Goal: Browse casually: Explore the website without a specific task or goal

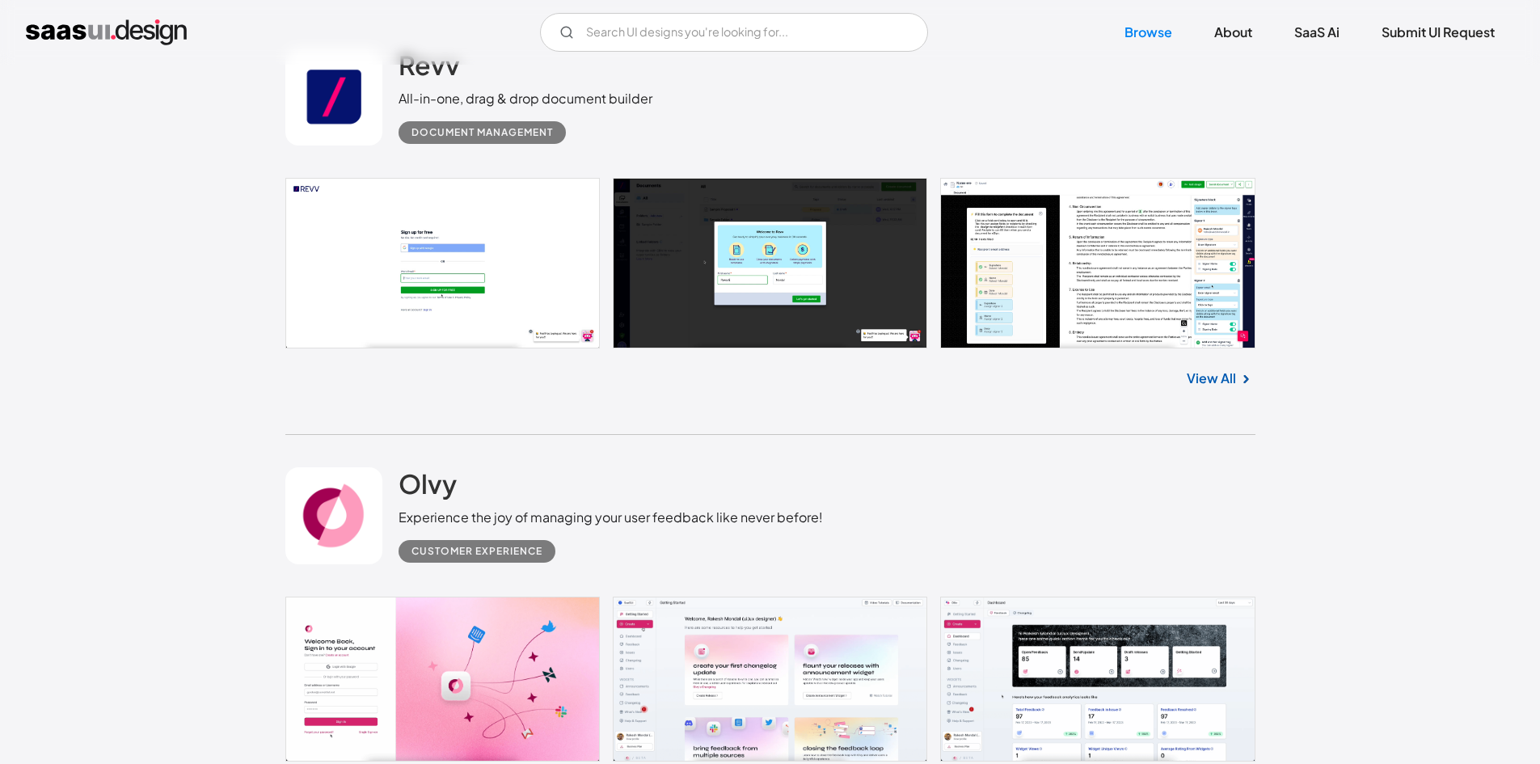
scroll to position [647, 0]
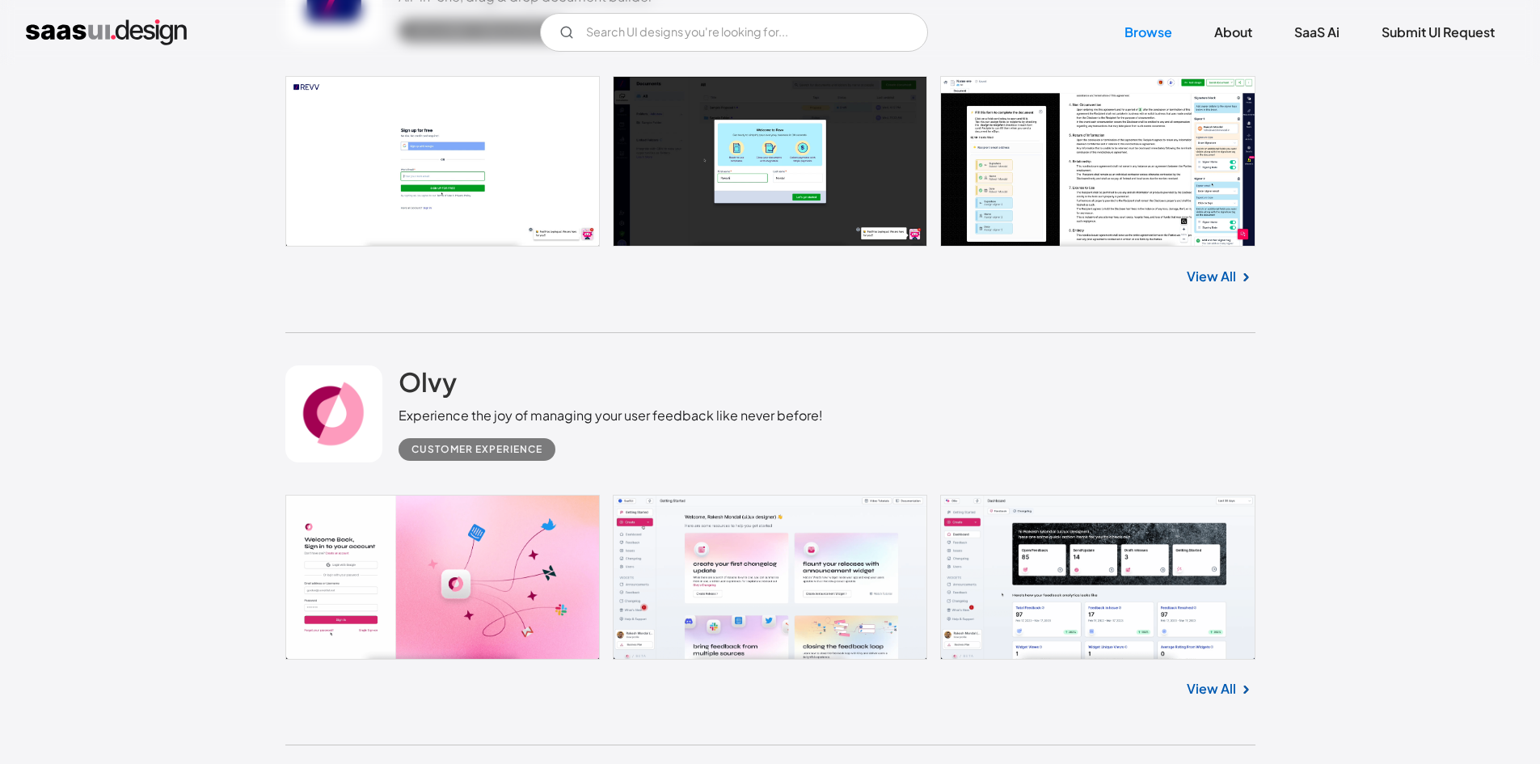
click at [1214, 281] on link "View All" at bounding box center [1211, 276] width 49 height 19
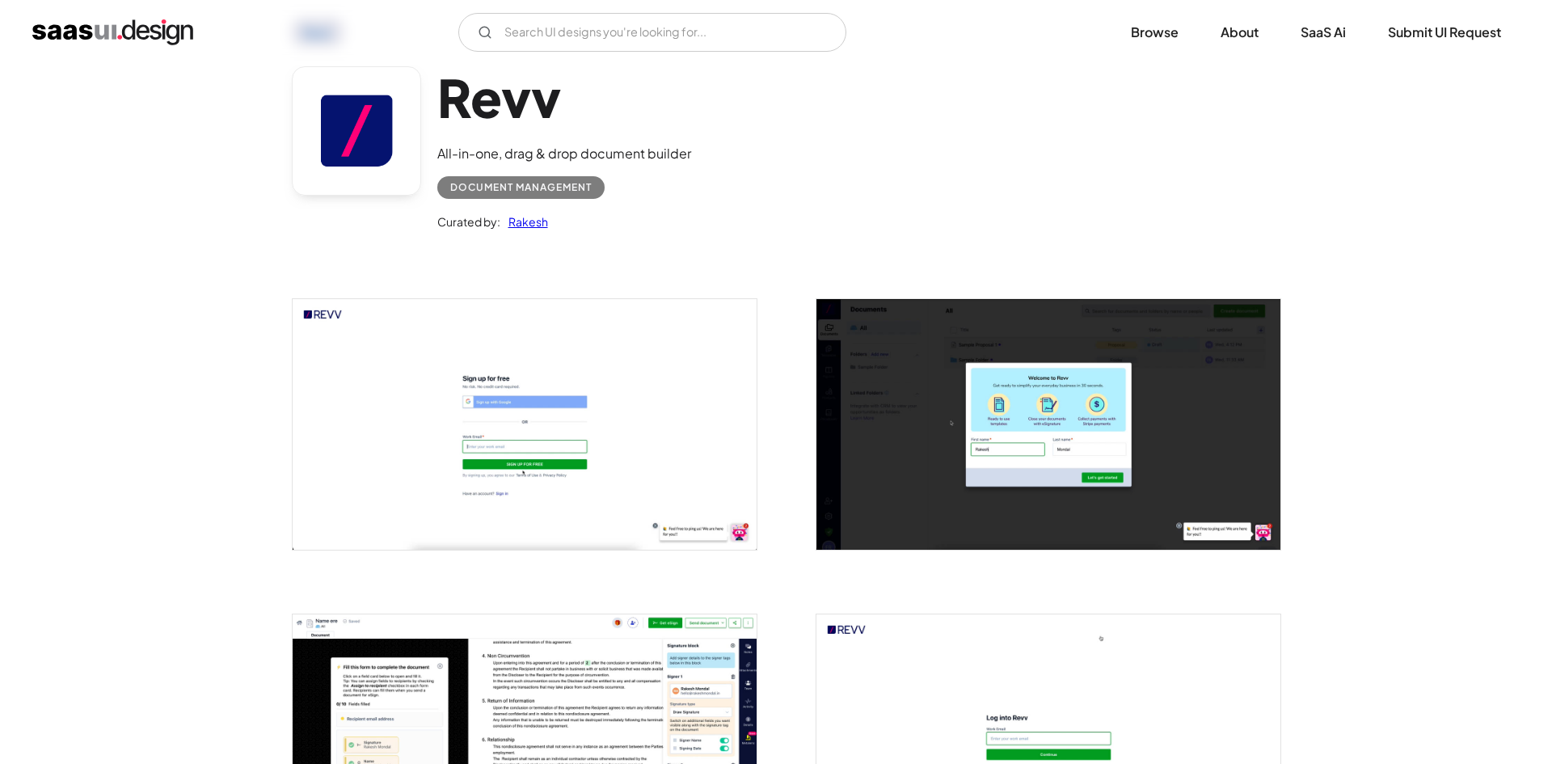
scroll to position [243, 0]
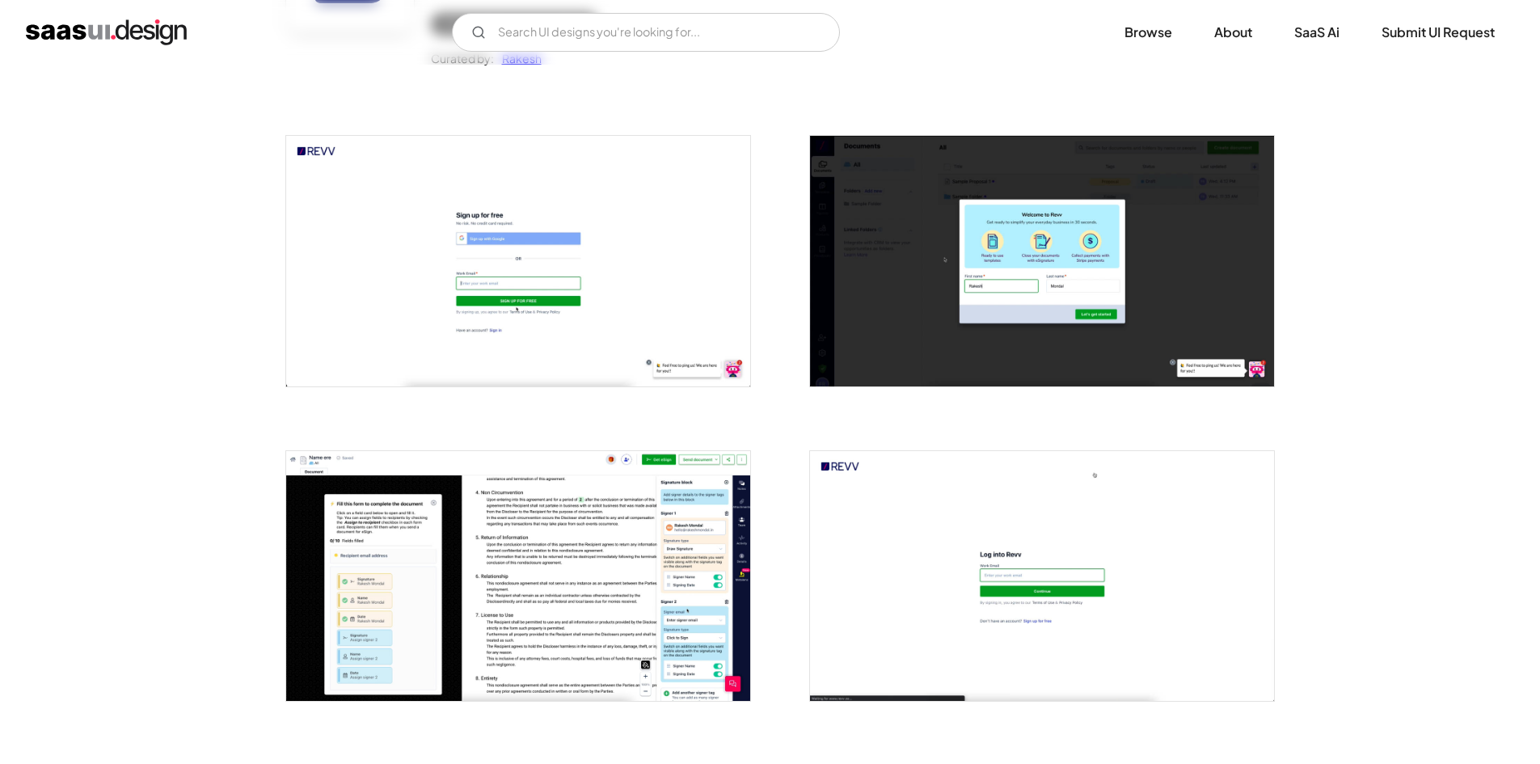
click at [634, 198] on img "open lightbox" at bounding box center [518, 261] width 464 height 250
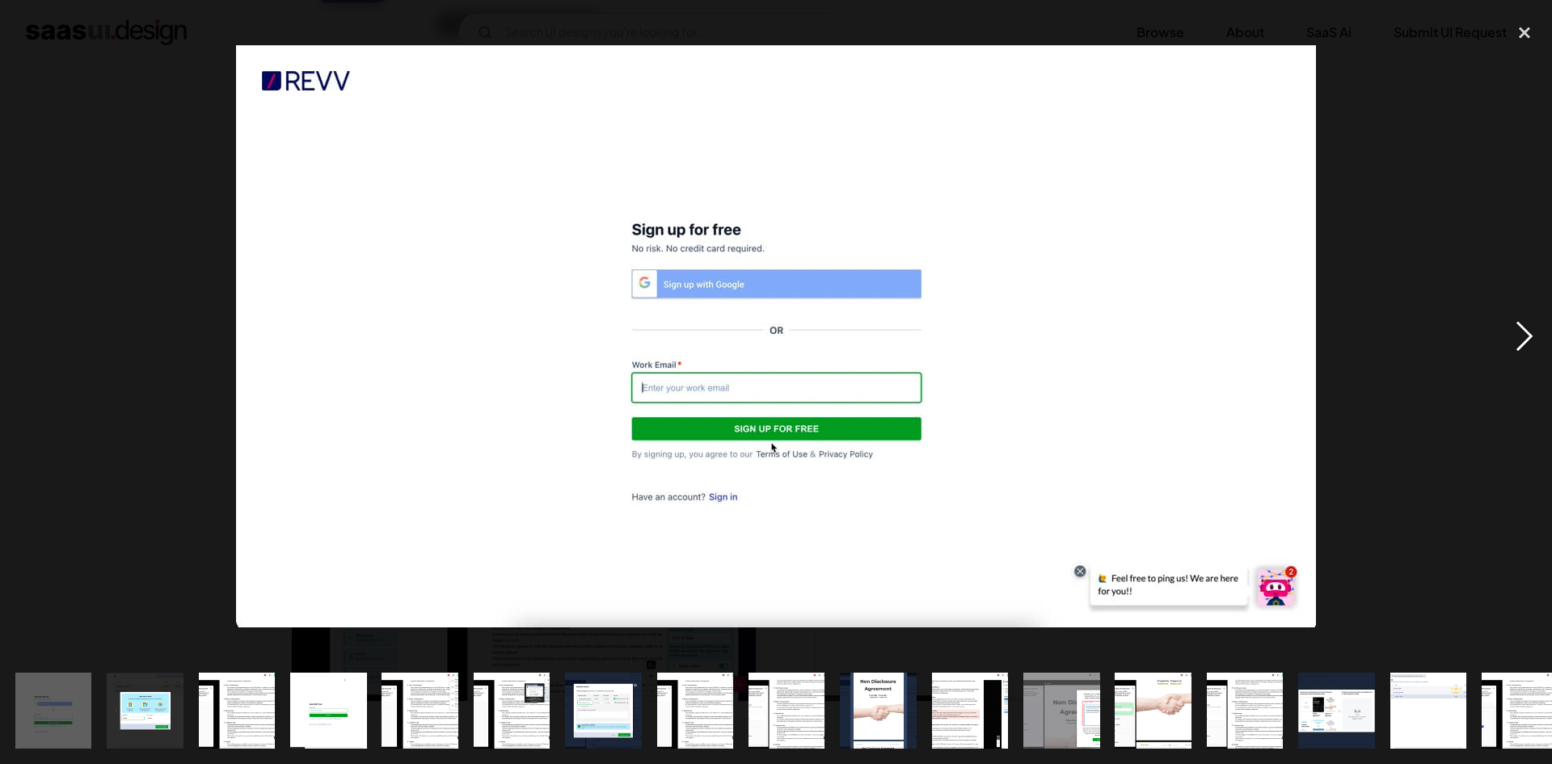
click at [1517, 338] on div "next image" at bounding box center [1524, 336] width 55 height 642
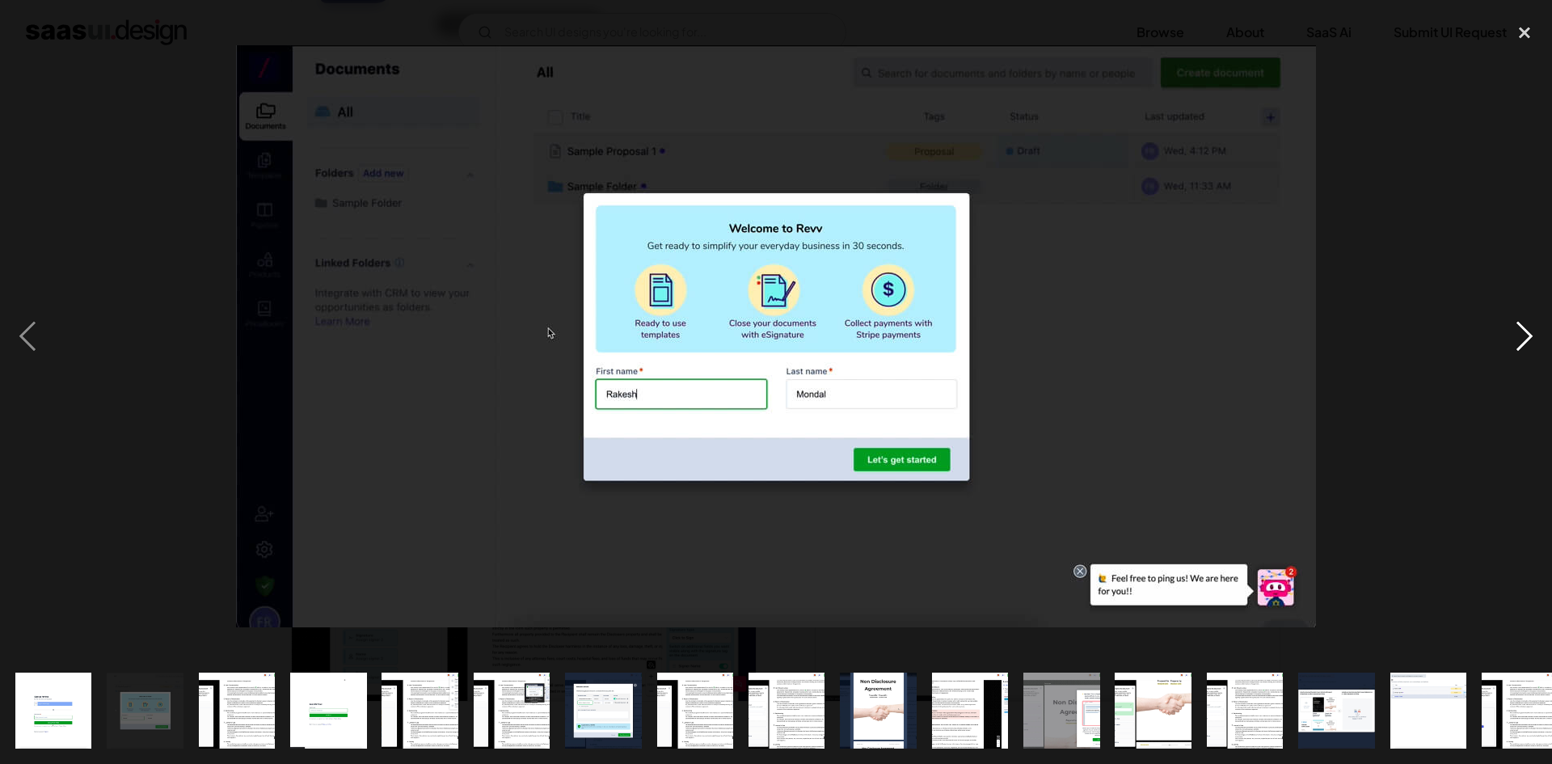
click at [1517, 338] on div "next image" at bounding box center [1524, 336] width 55 height 642
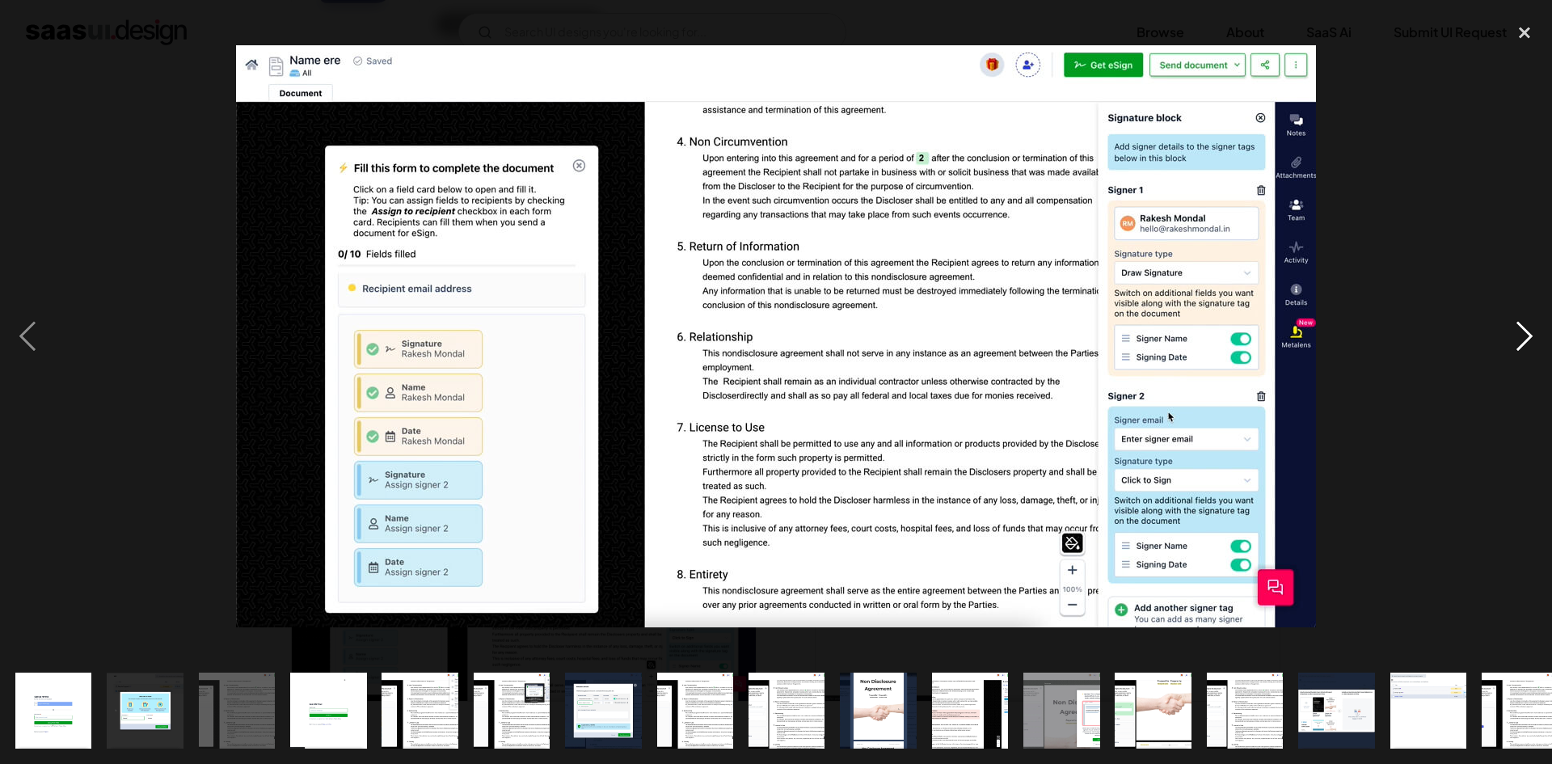
click at [1517, 338] on div "next image" at bounding box center [1524, 336] width 55 height 642
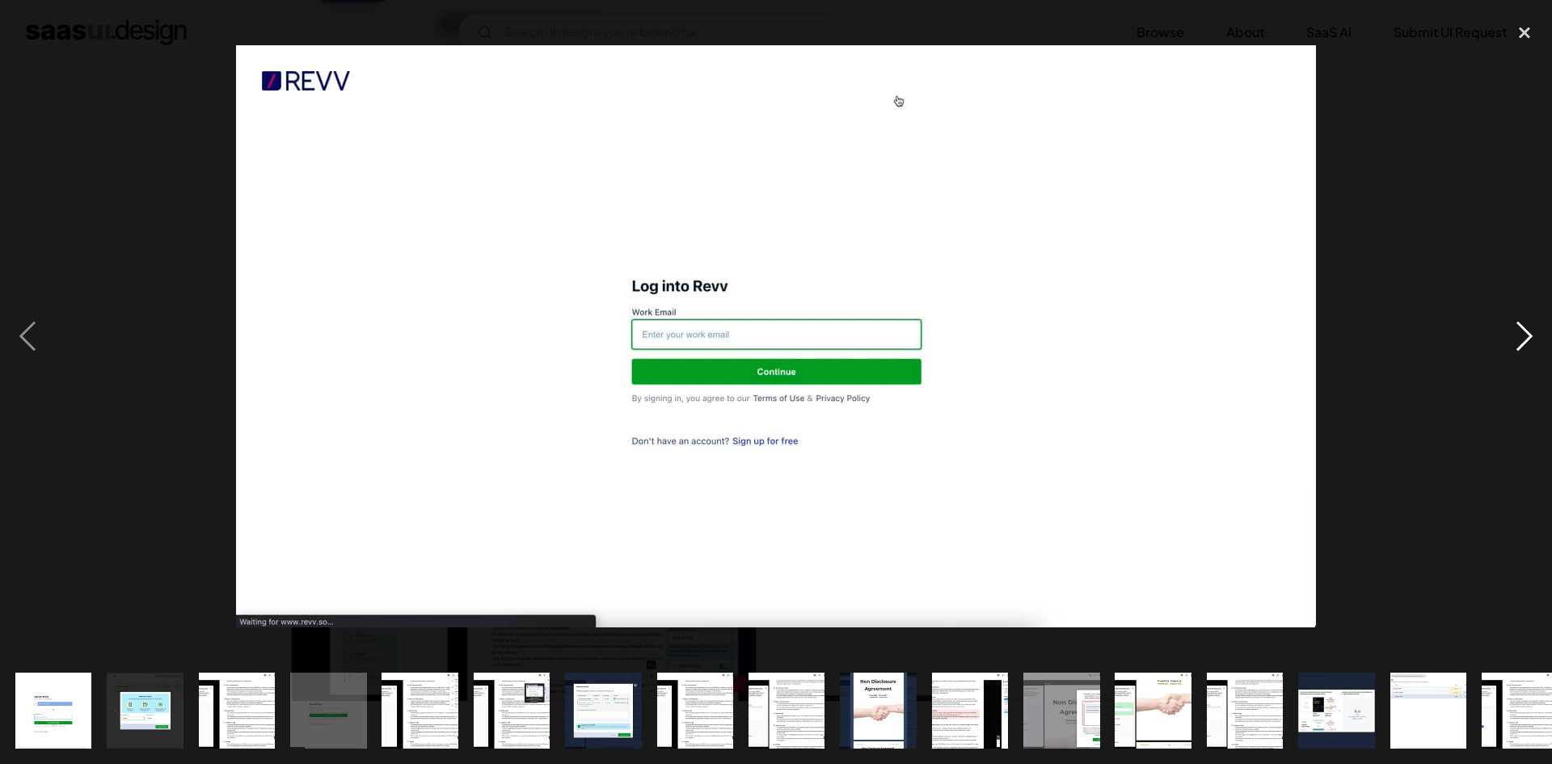
click at [1517, 338] on div "next image" at bounding box center [1524, 336] width 55 height 642
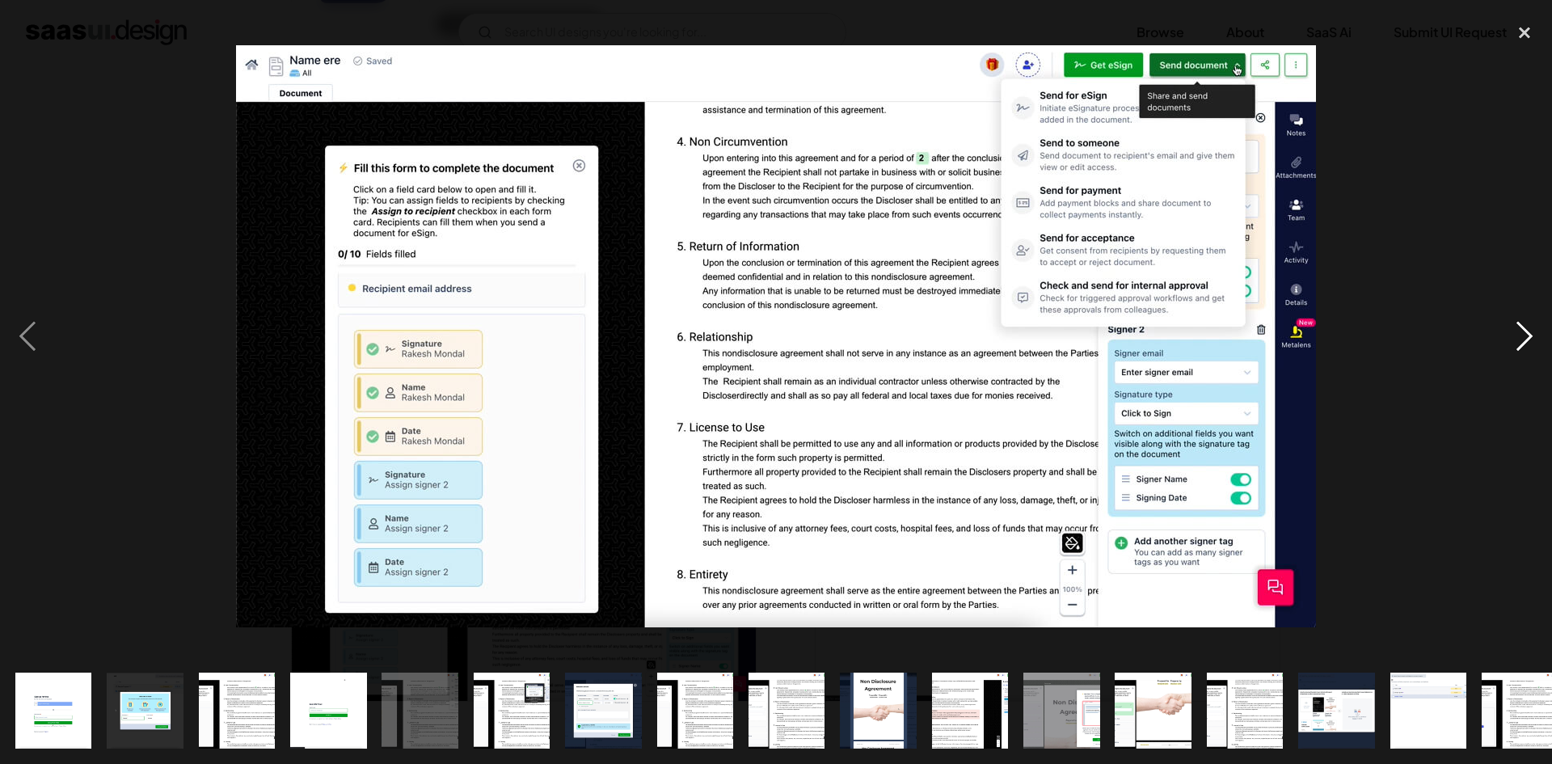
click at [1517, 338] on div "next image" at bounding box center [1524, 336] width 55 height 642
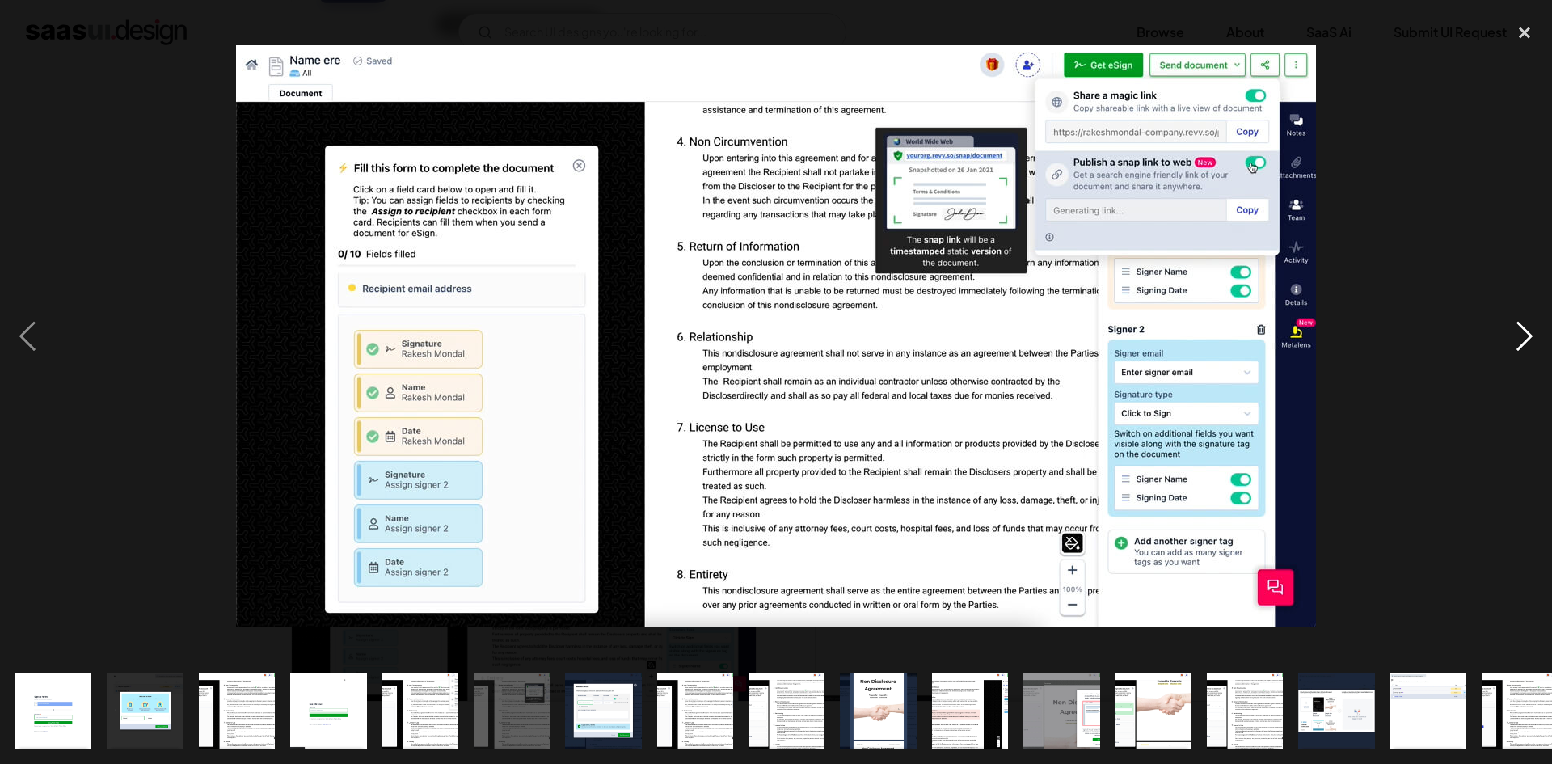
click at [1517, 338] on div "next image" at bounding box center [1524, 336] width 55 height 642
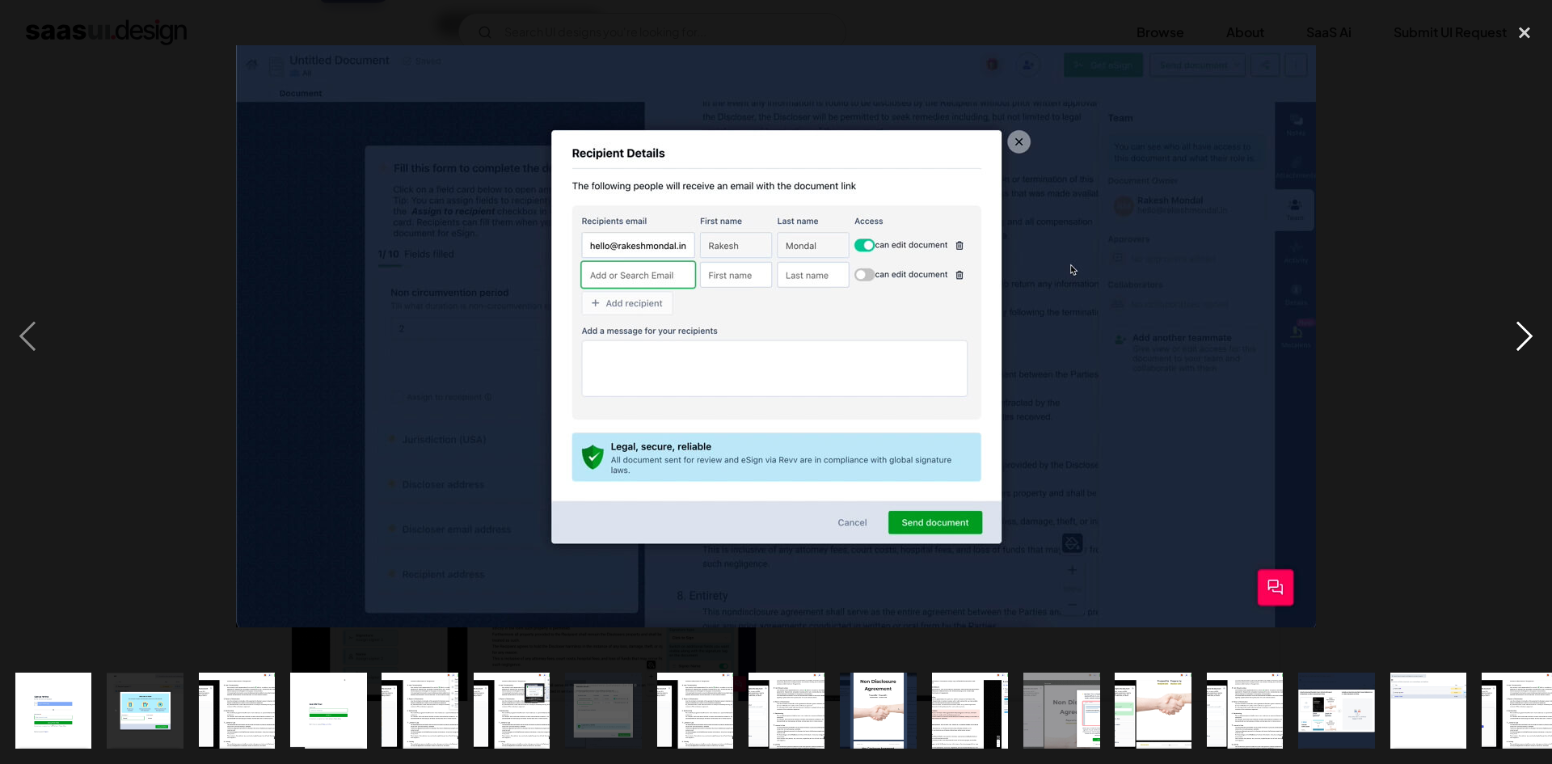
click at [1517, 338] on div "next image" at bounding box center [1524, 336] width 55 height 642
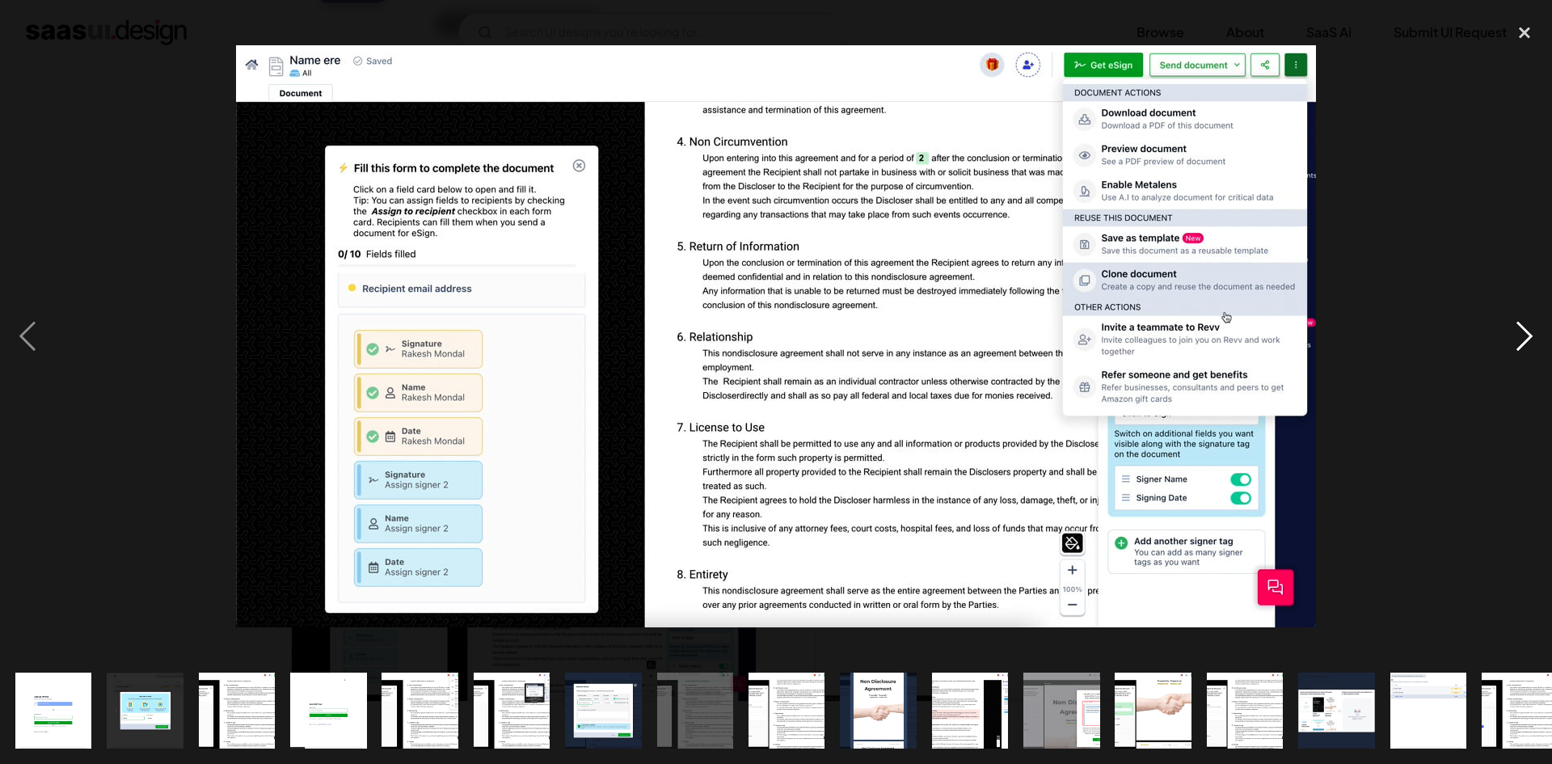
click at [1517, 338] on div "next image" at bounding box center [1524, 336] width 55 height 642
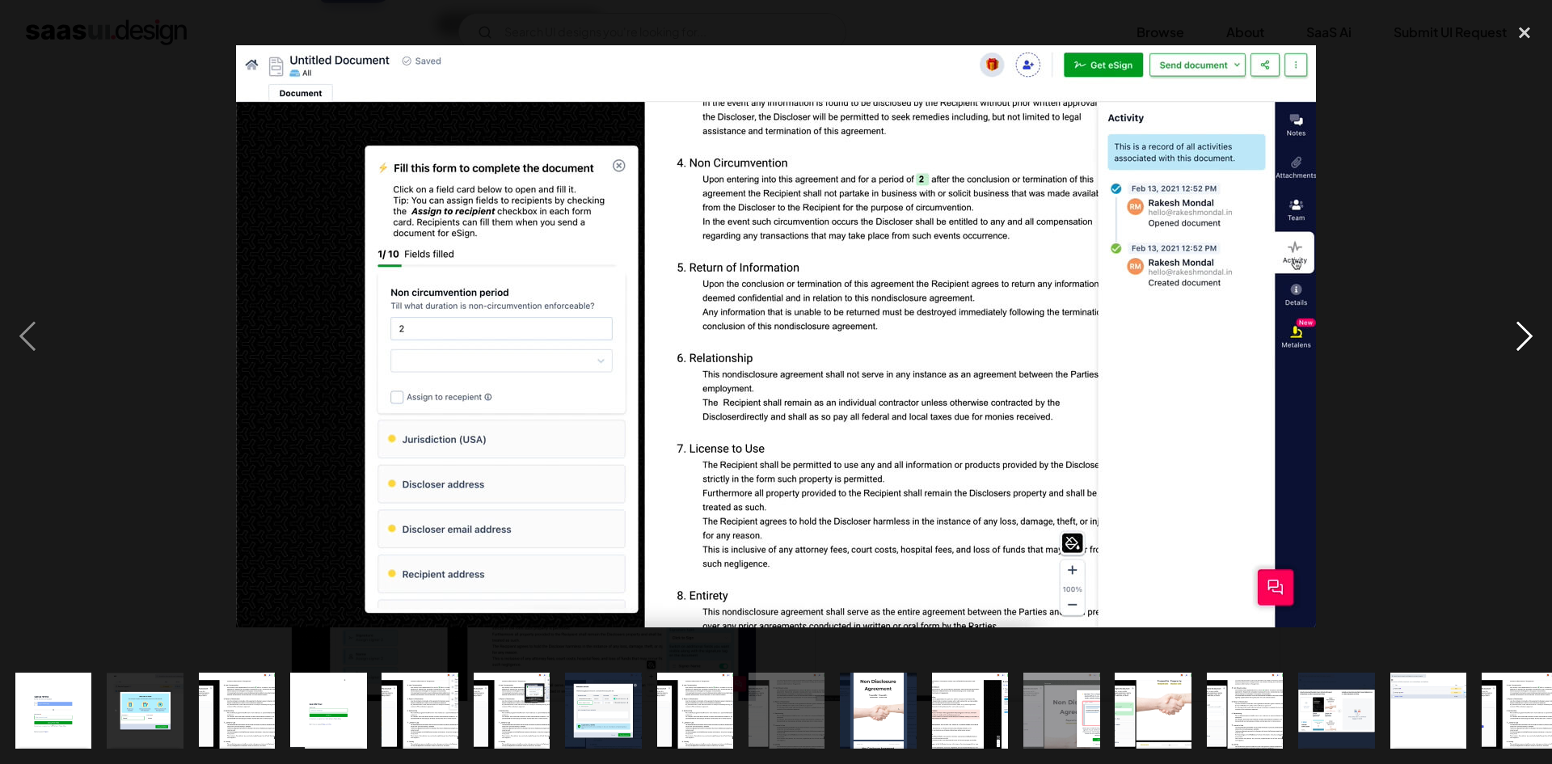
click at [1517, 338] on div "next image" at bounding box center [1524, 336] width 55 height 642
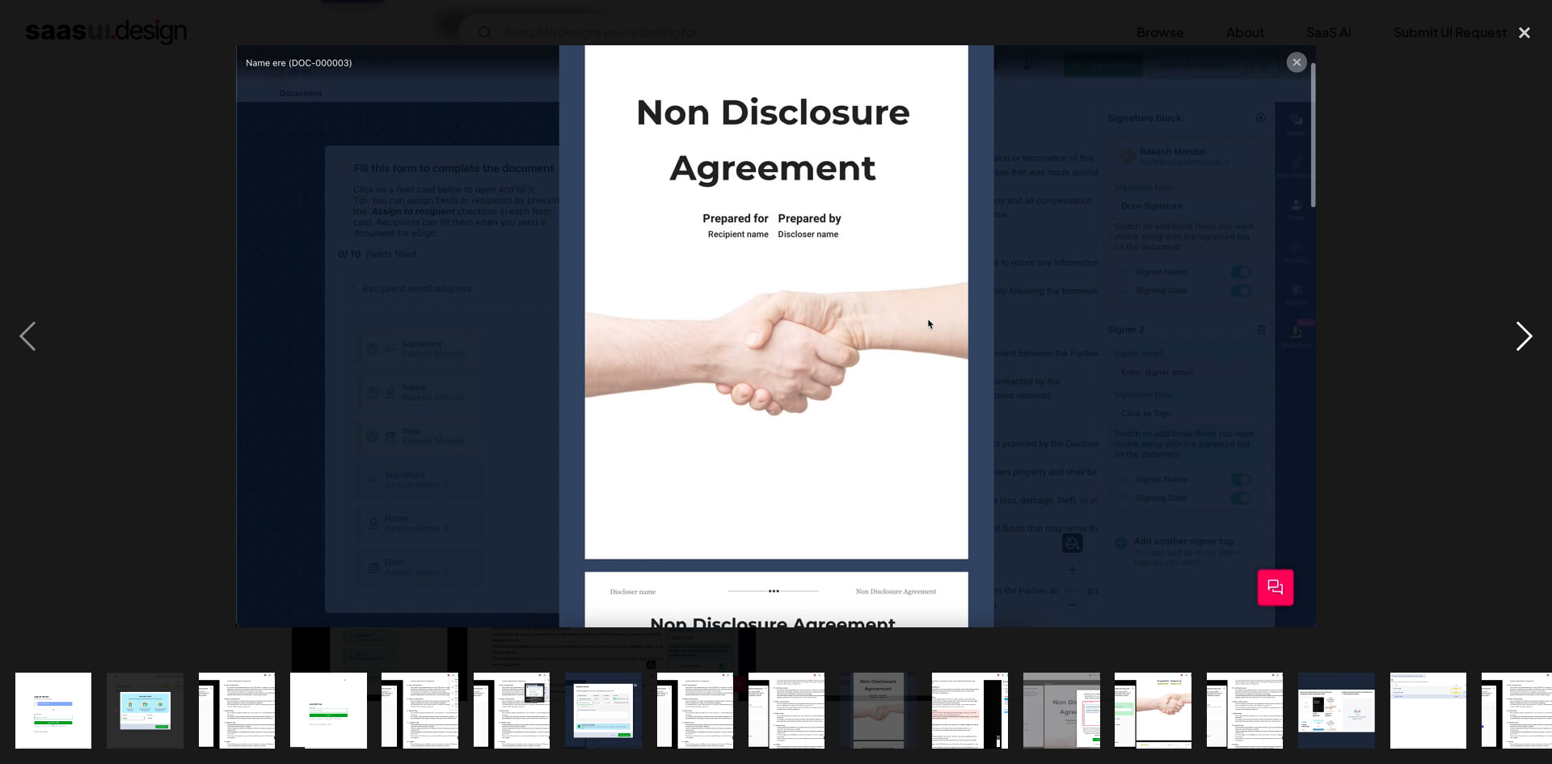
click at [1517, 338] on div "next image" at bounding box center [1524, 336] width 55 height 642
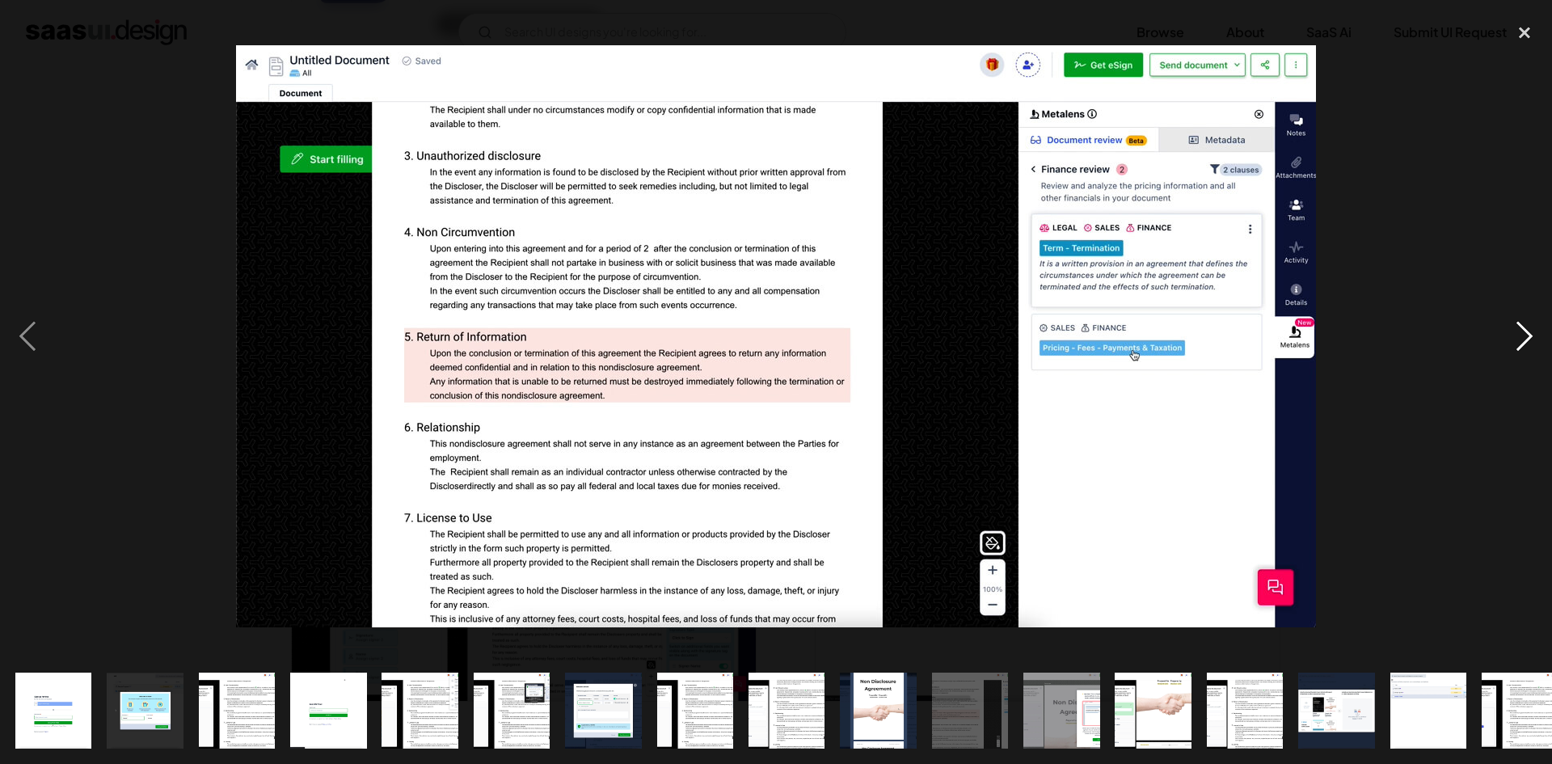
click at [1517, 338] on div "next image" at bounding box center [1524, 336] width 55 height 642
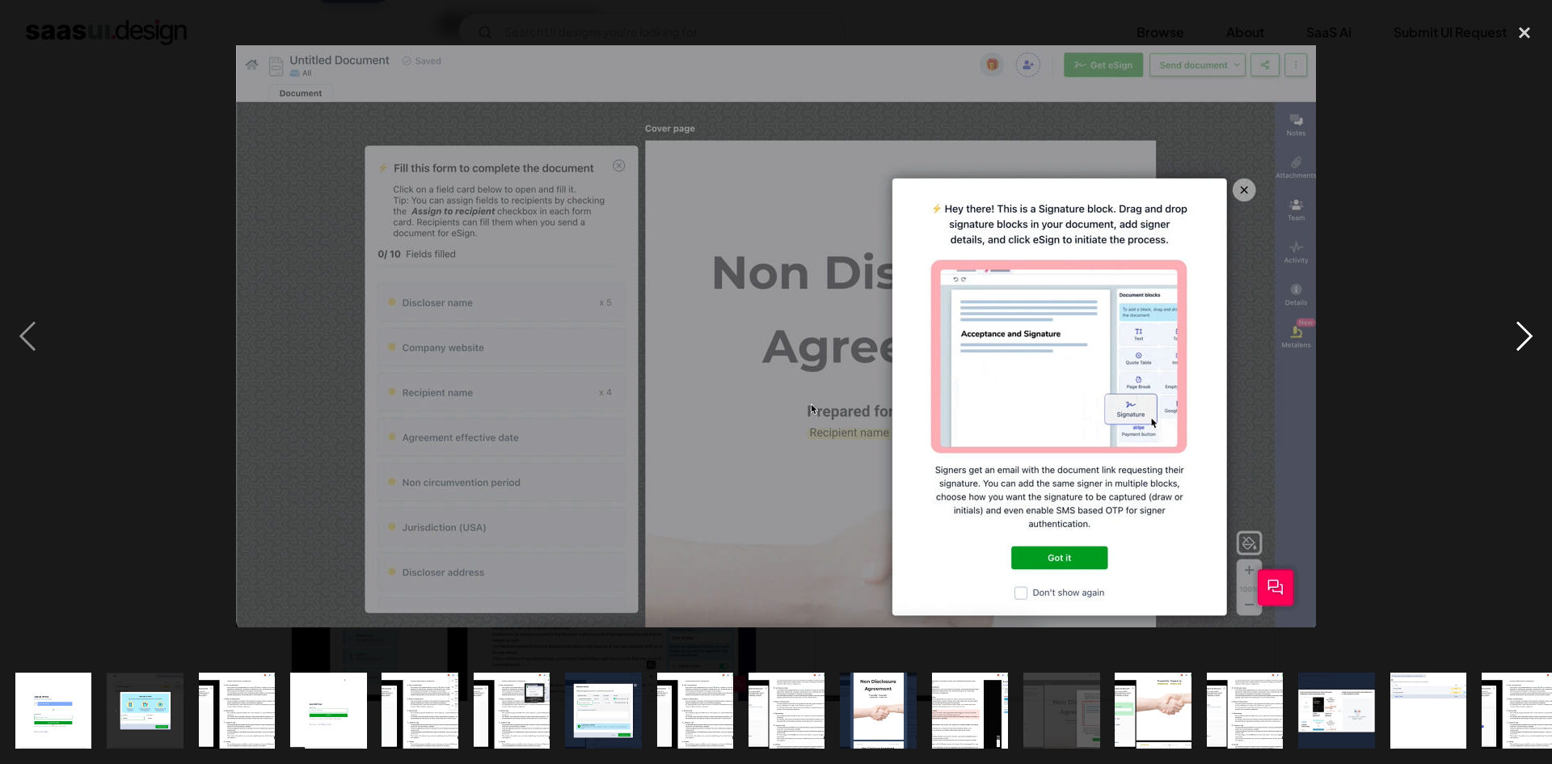
click at [1517, 338] on div "next image" at bounding box center [1524, 336] width 55 height 642
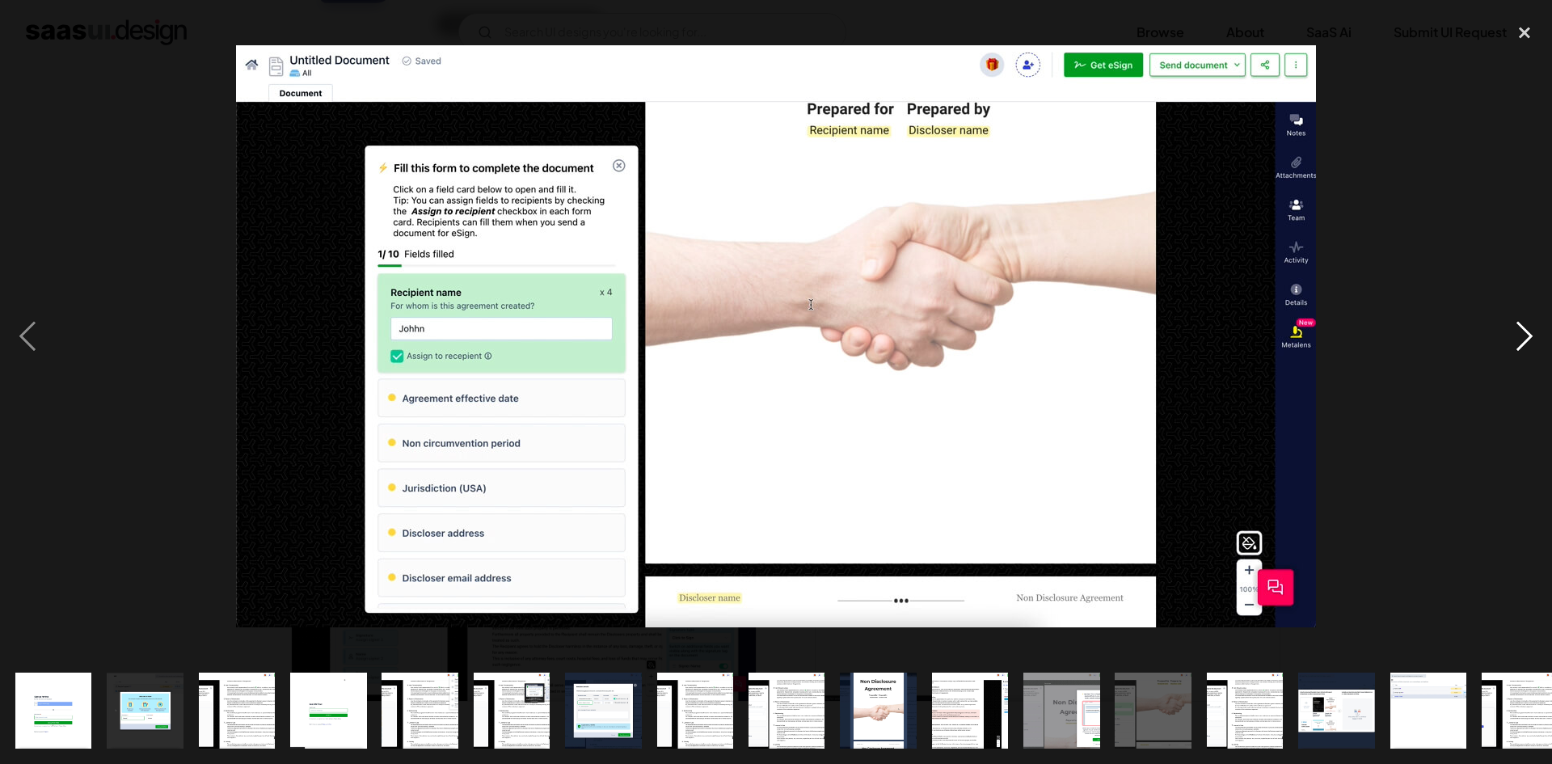
click at [1517, 338] on div "next image" at bounding box center [1524, 336] width 55 height 642
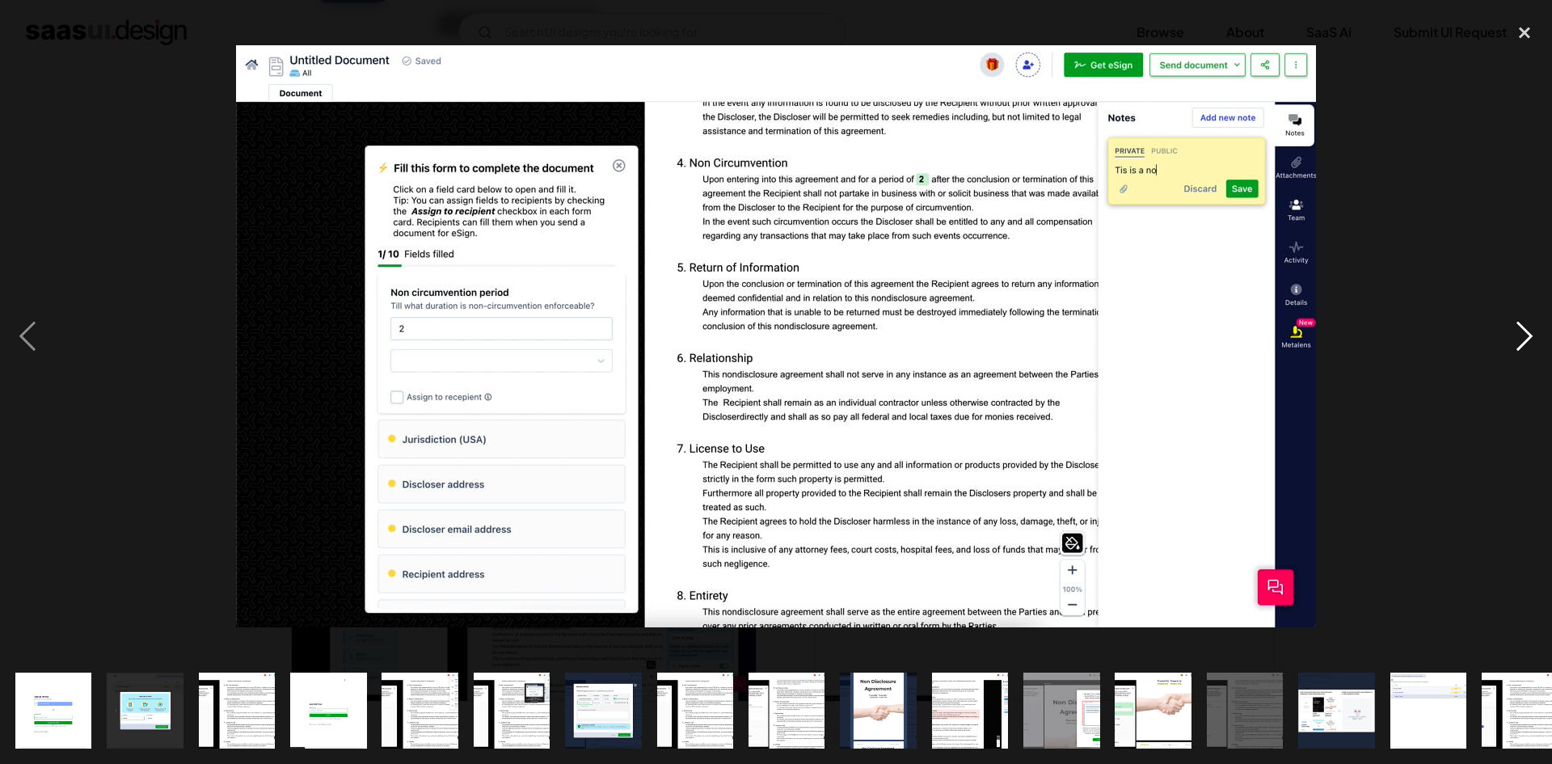
click at [1517, 338] on div "next image" at bounding box center [1524, 336] width 55 height 642
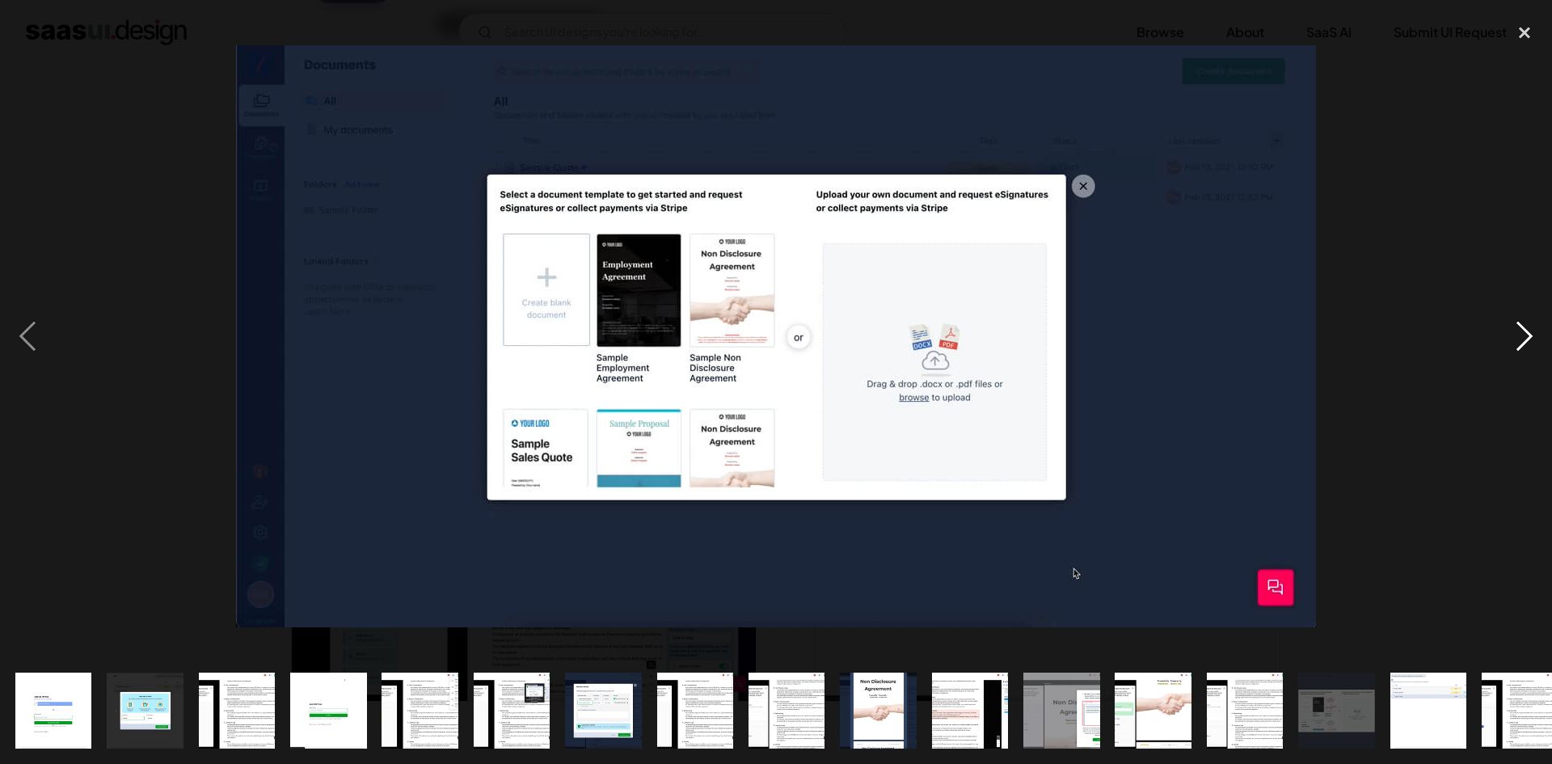
click at [1517, 338] on div "next image" at bounding box center [1524, 336] width 55 height 642
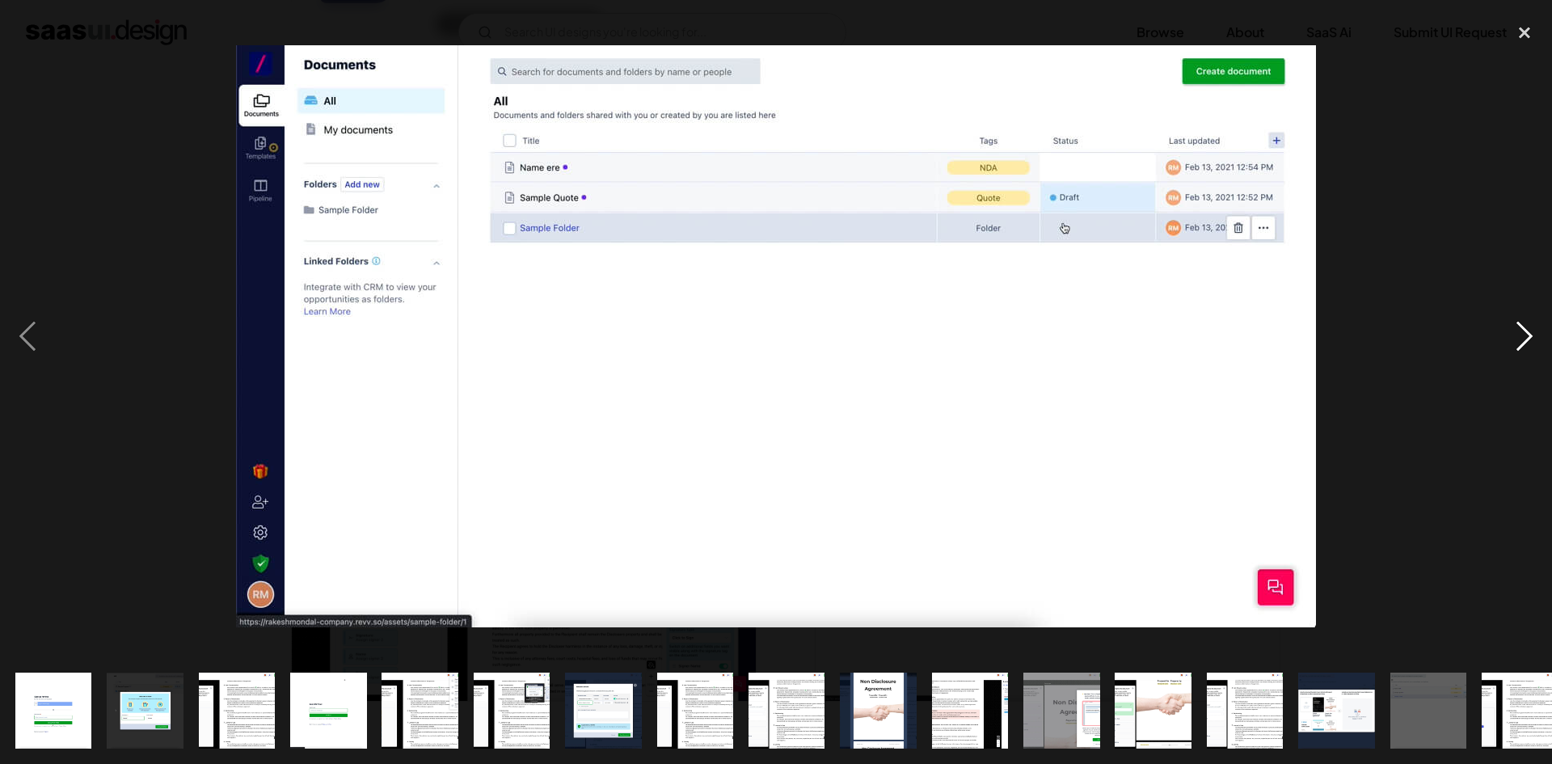
click at [1517, 338] on div "next image" at bounding box center [1524, 336] width 55 height 642
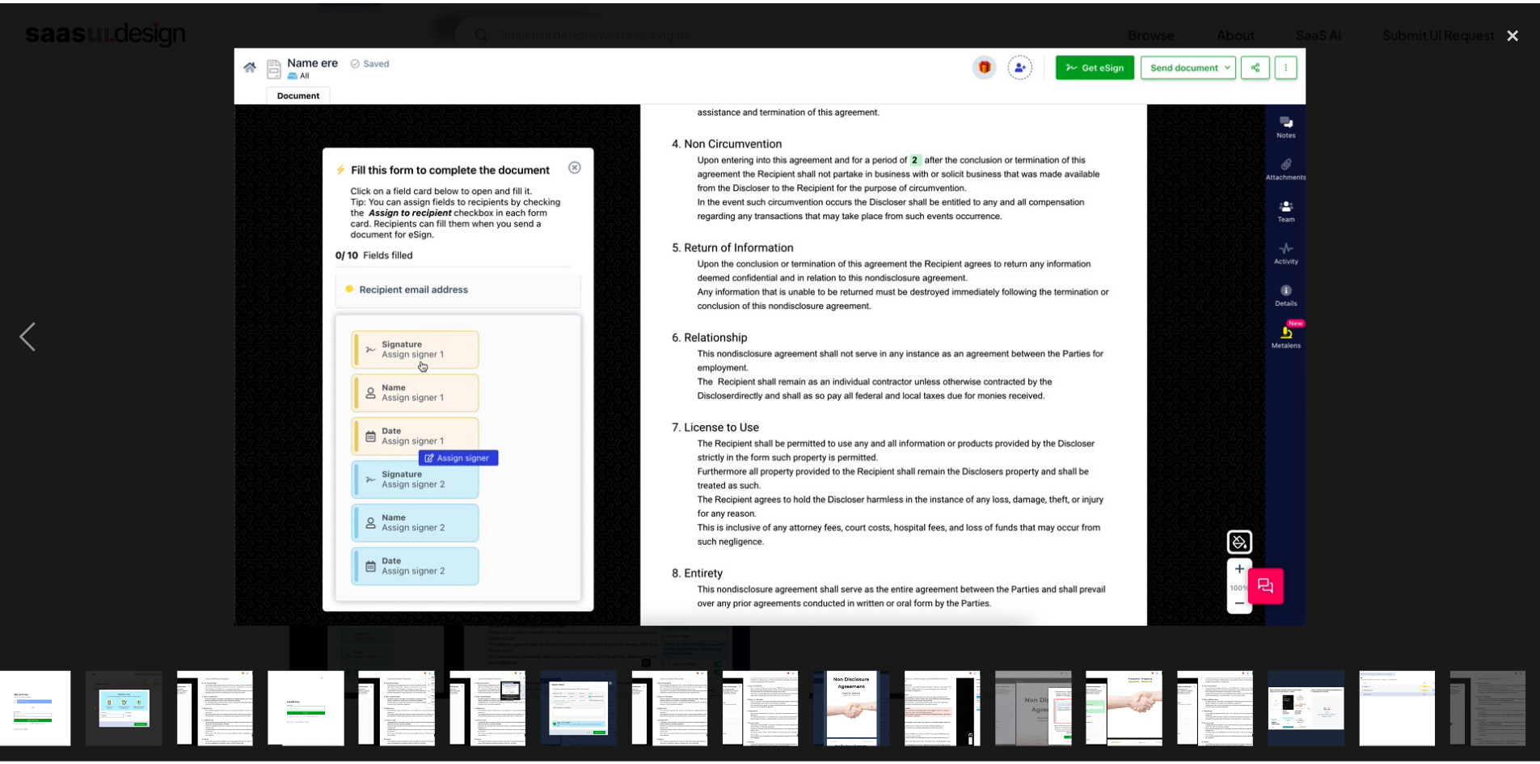
scroll to position [0, 21]
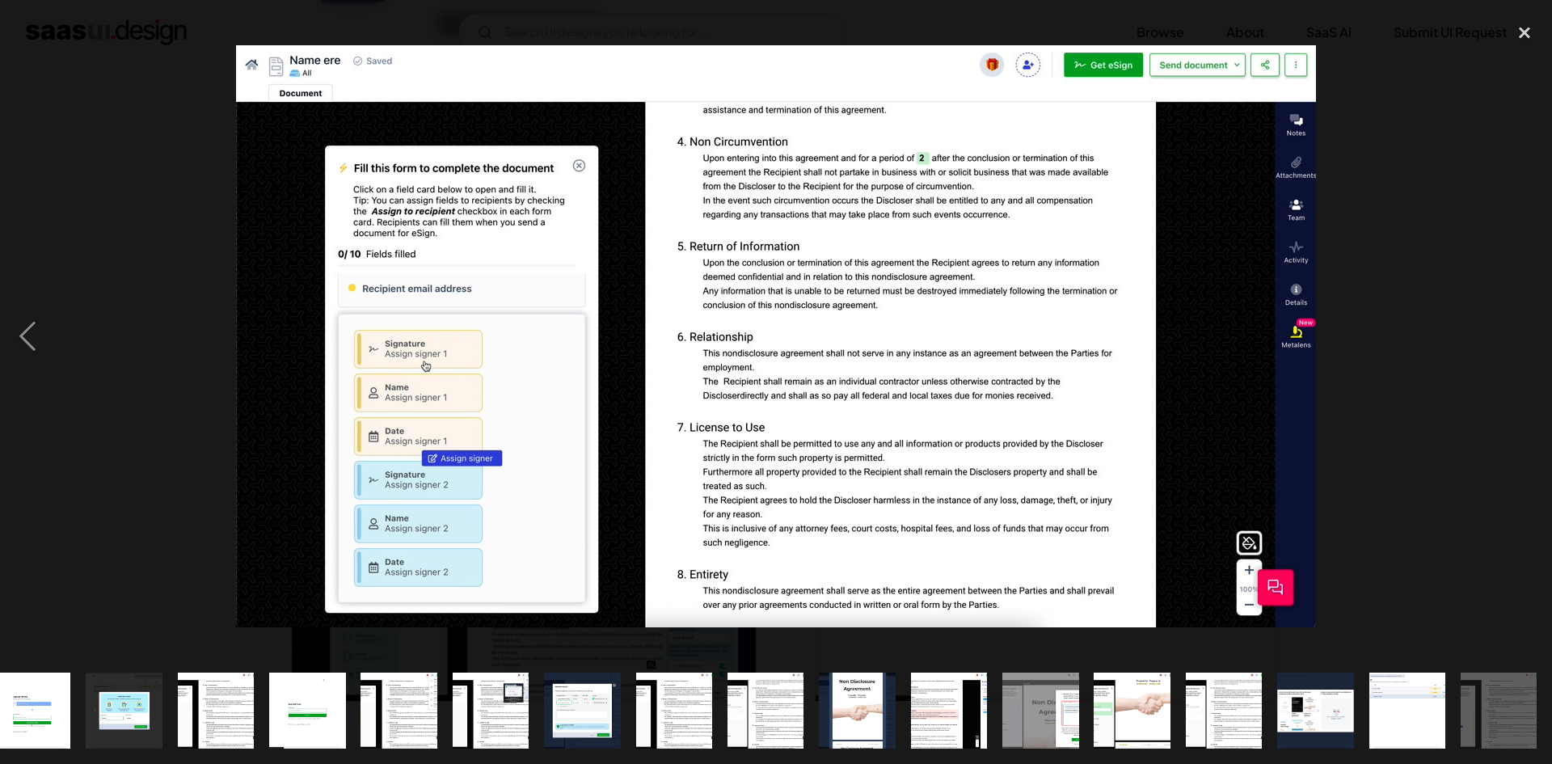
click at [1517, 338] on div "next image" at bounding box center [1524, 336] width 55 height 642
click at [1524, 41] on div "close lightbox" at bounding box center [1524, 33] width 55 height 36
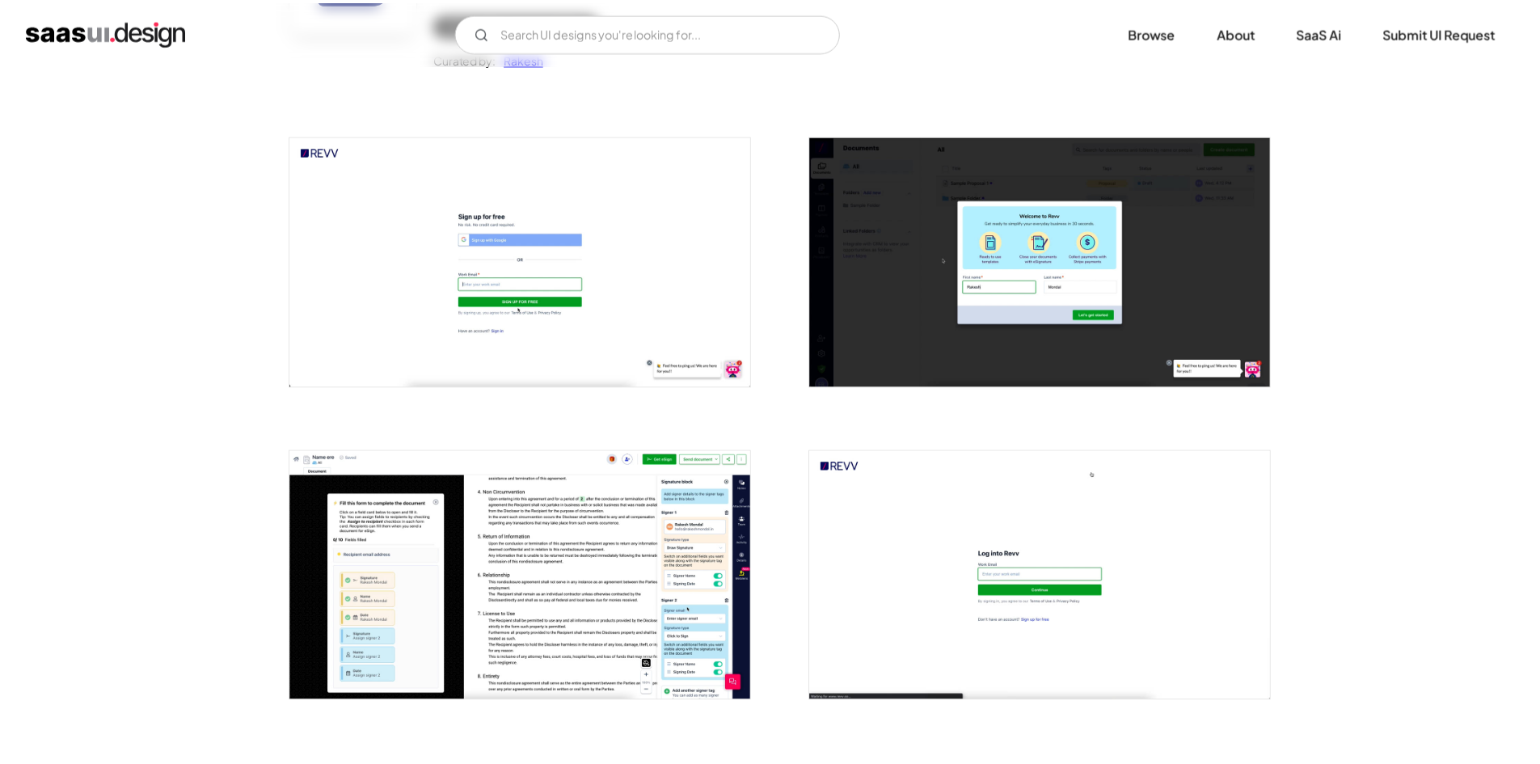
scroll to position [0, 0]
